Goal: Check status

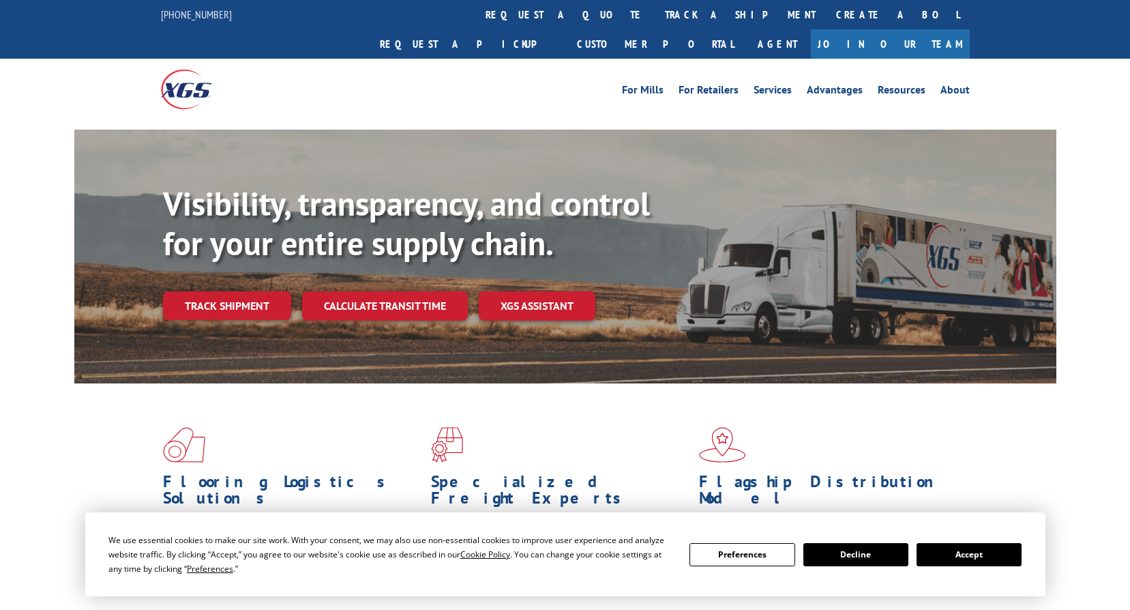
drag, startPoint x: 0, startPoint y: 0, endPoint x: 549, endPoint y: 259, distance: 607.1
click at [549, 259] on div "Visibility, transparency, and control for your entire supply chain. Track shipm…" at bounding box center [609, 279] width 893 height 190
click at [974, 555] on button "Accept" at bounding box center [969, 554] width 105 height 23
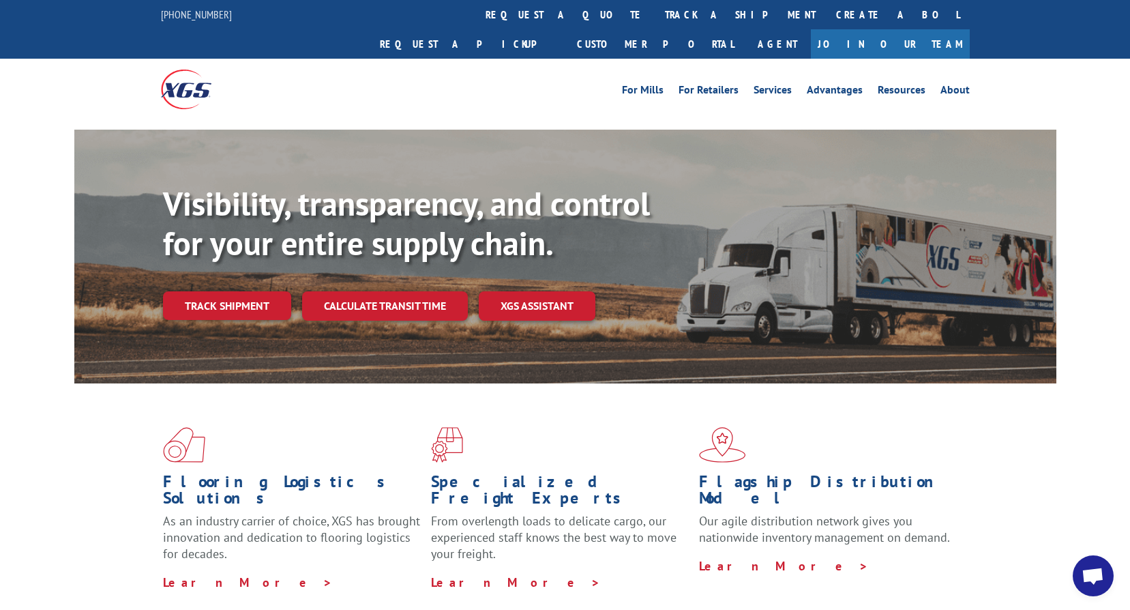
click at [218, 256] on div "Visibility, transparency, and control for your entire supply chain. Track shipm…" at bounding box center [609, 279] width 893 height 190
click at [220, 291] on link "Track shipment" at bounding box center [227, 305] width 128 height 29
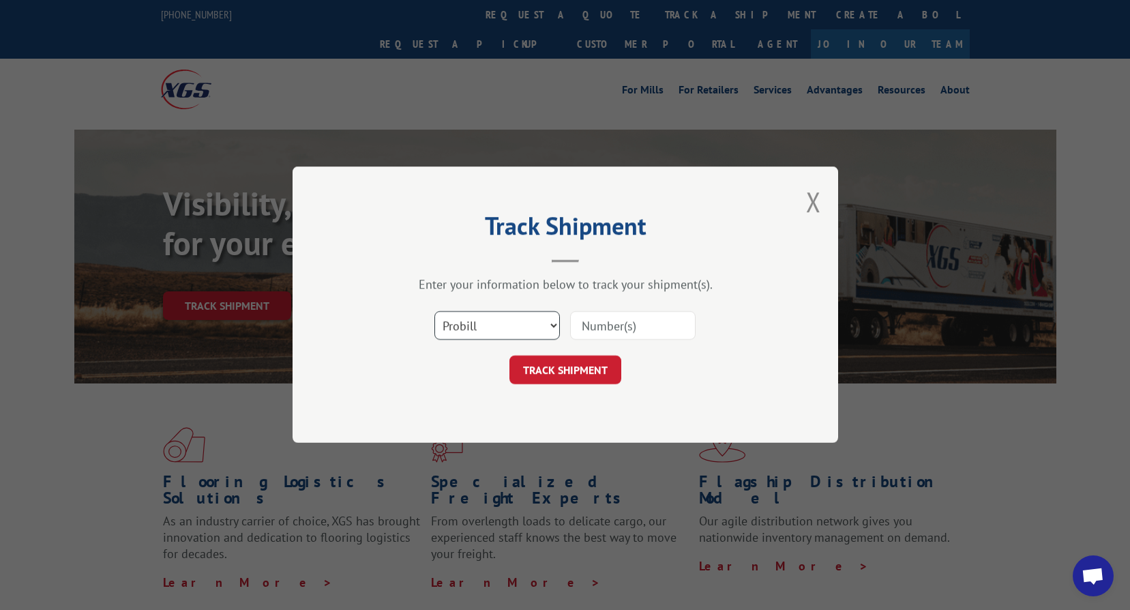
click at [492, 333] on select "Select category... Probill BOL PO" at bounding box center [496, 326] width 125 height 29
select select "bol"
click at [434, 312] on select "Select category... Probill BOL PO" at bounding box center [496, 326] width 125 height 29
click at [617, 323] on input at bounding box center [632, 326] width 125 height 29
type input "2504455"
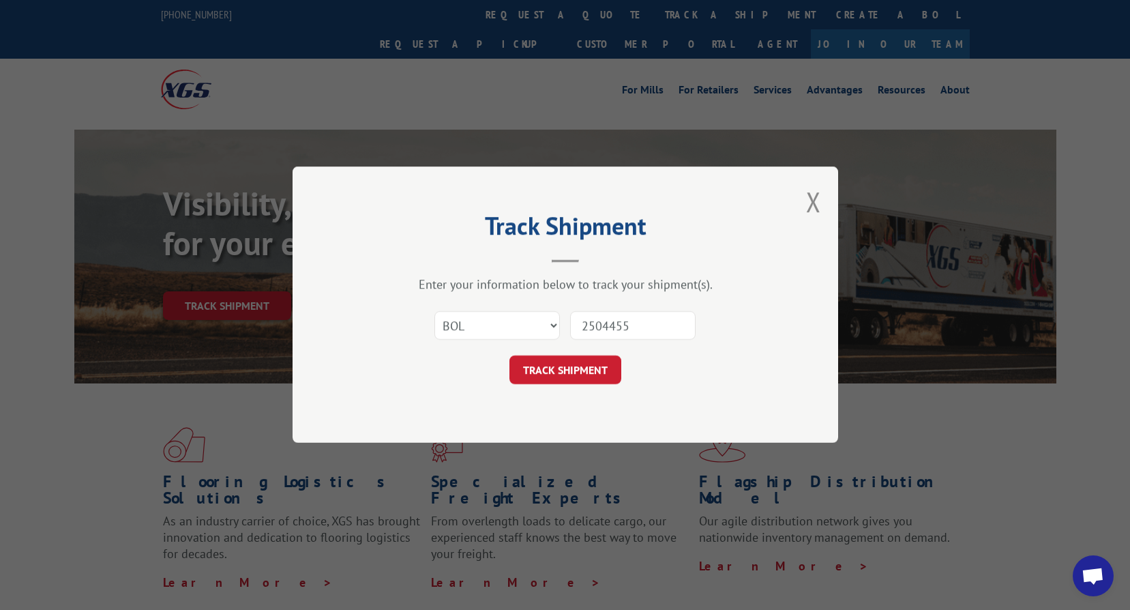
click button "TRACK SHIPMENT" at bounding box center [565, 370] width 112 height 29
